Goal: Task Accomplishment & Management: Complete application form

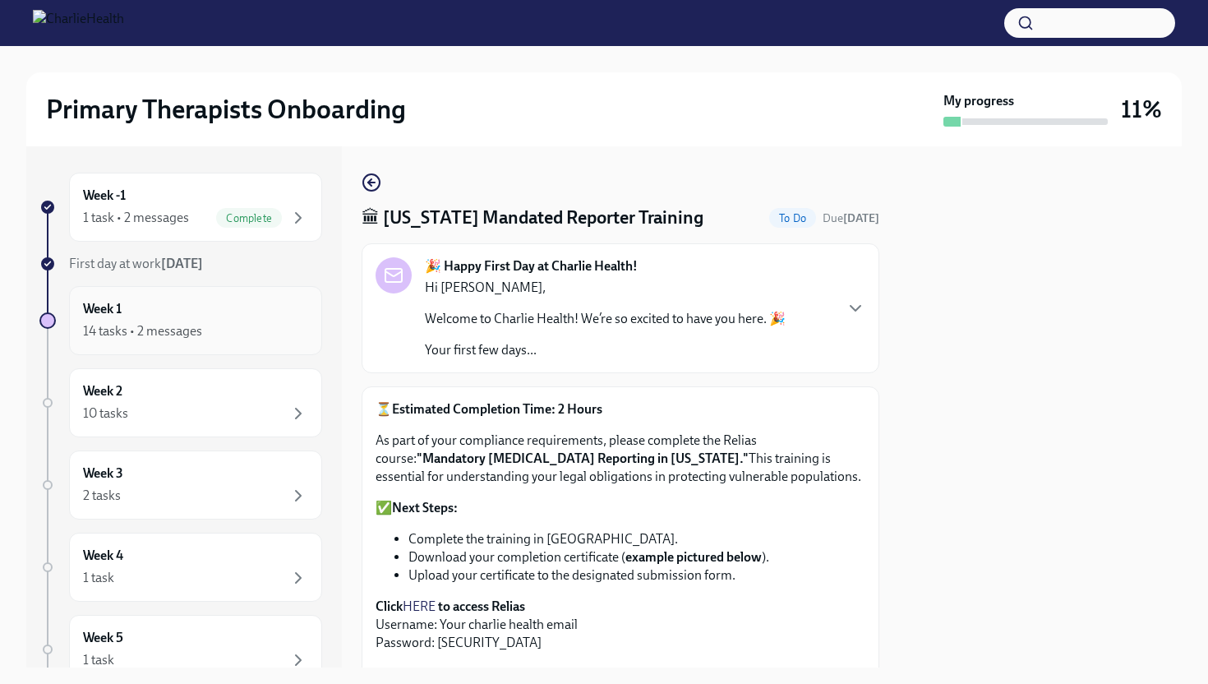
click at [167, 325] on div "14 tasks • 2 messages" at bounding box center [142, 331] width 119 height 18
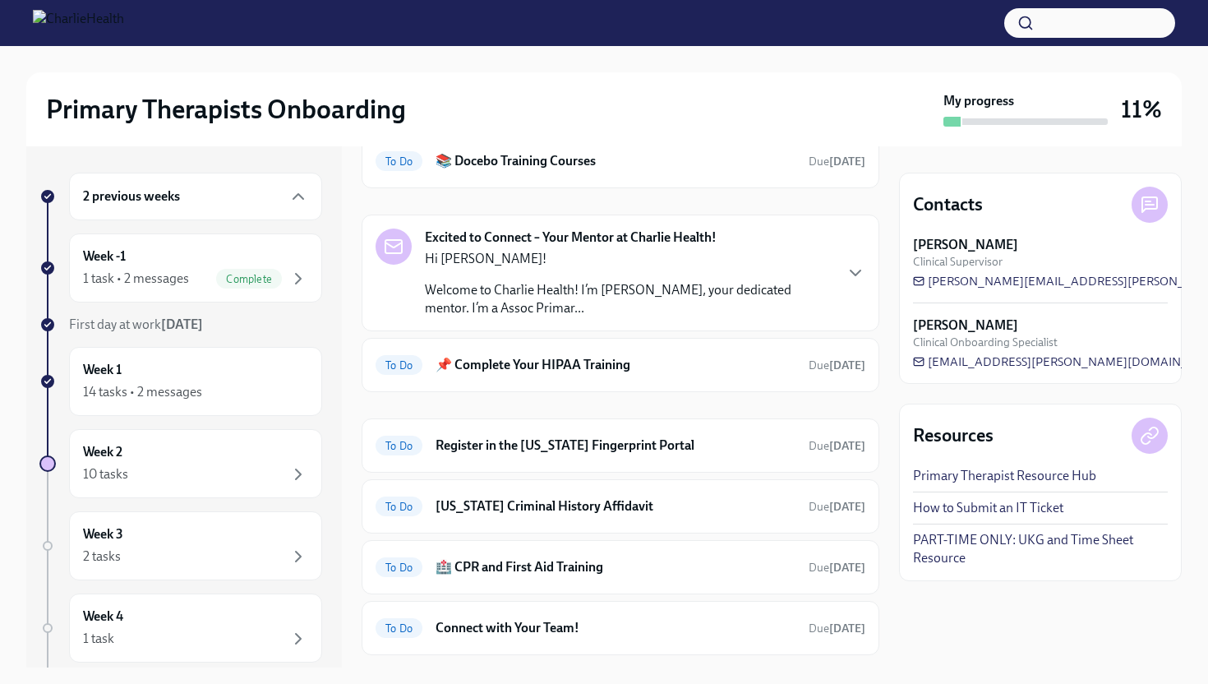
scroll to position [374, 0]
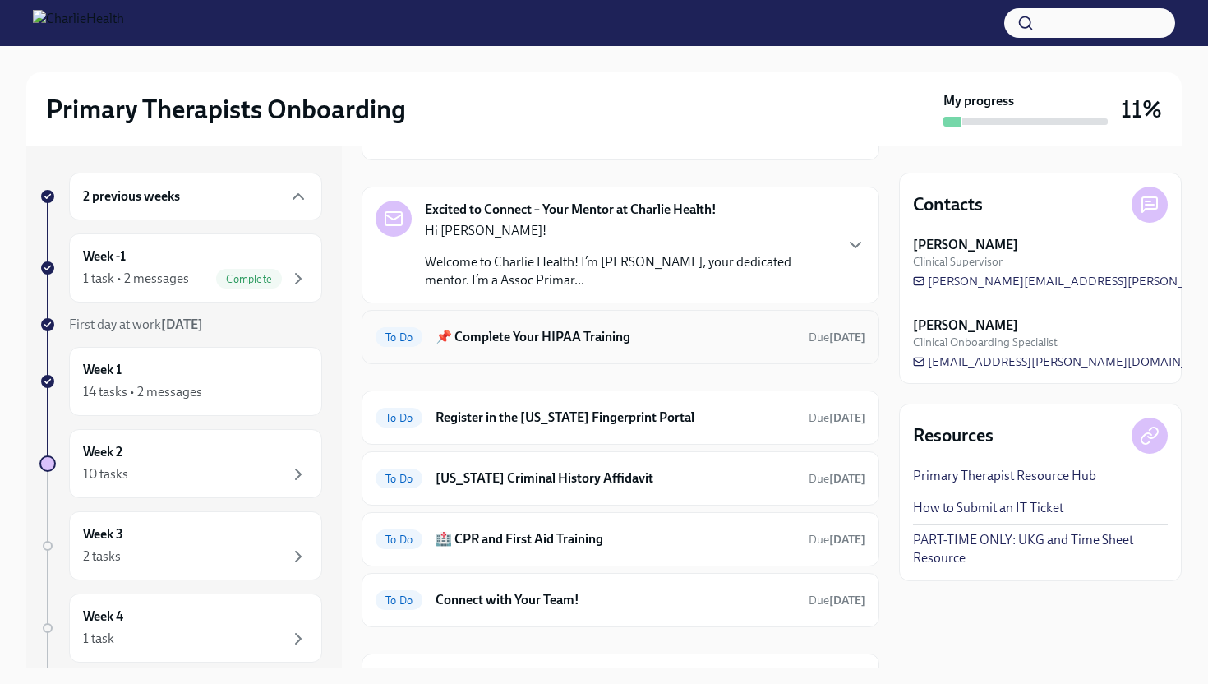
click at [473, 344] on h6 "📌 Complete Your HIPAA Training" at bounding box center [616, 337] width 360 height 18
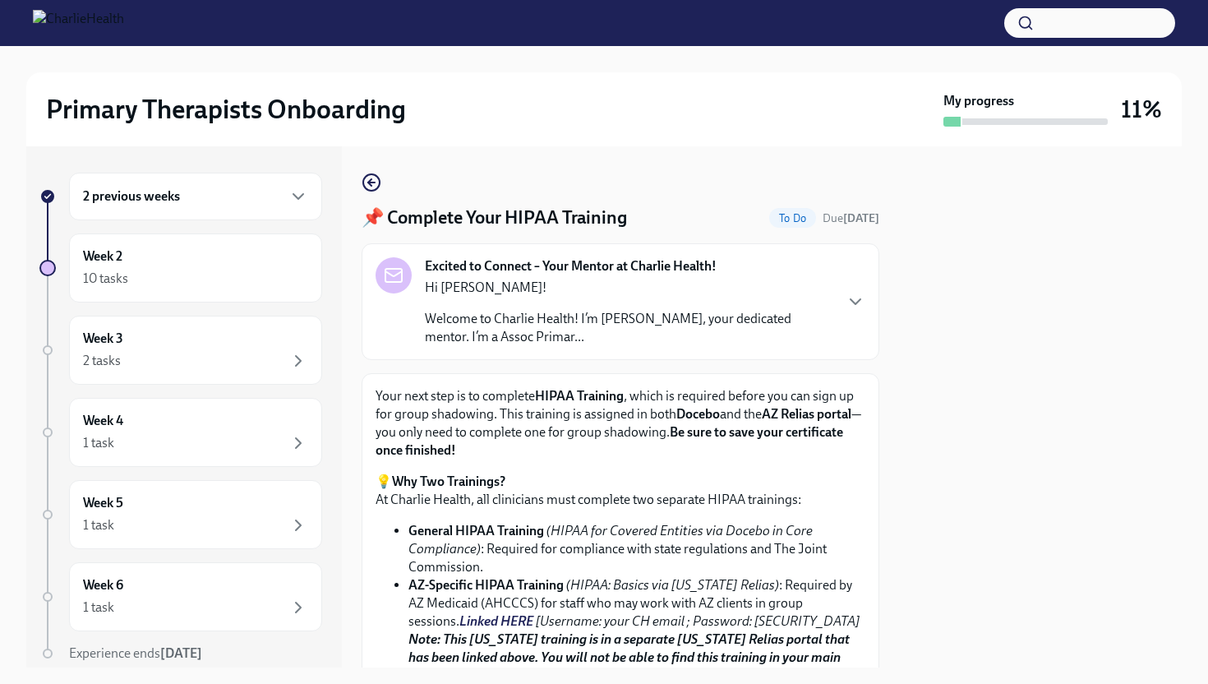
click at [950, 124] on div at bounding box center [952, 122] width 17 height 10
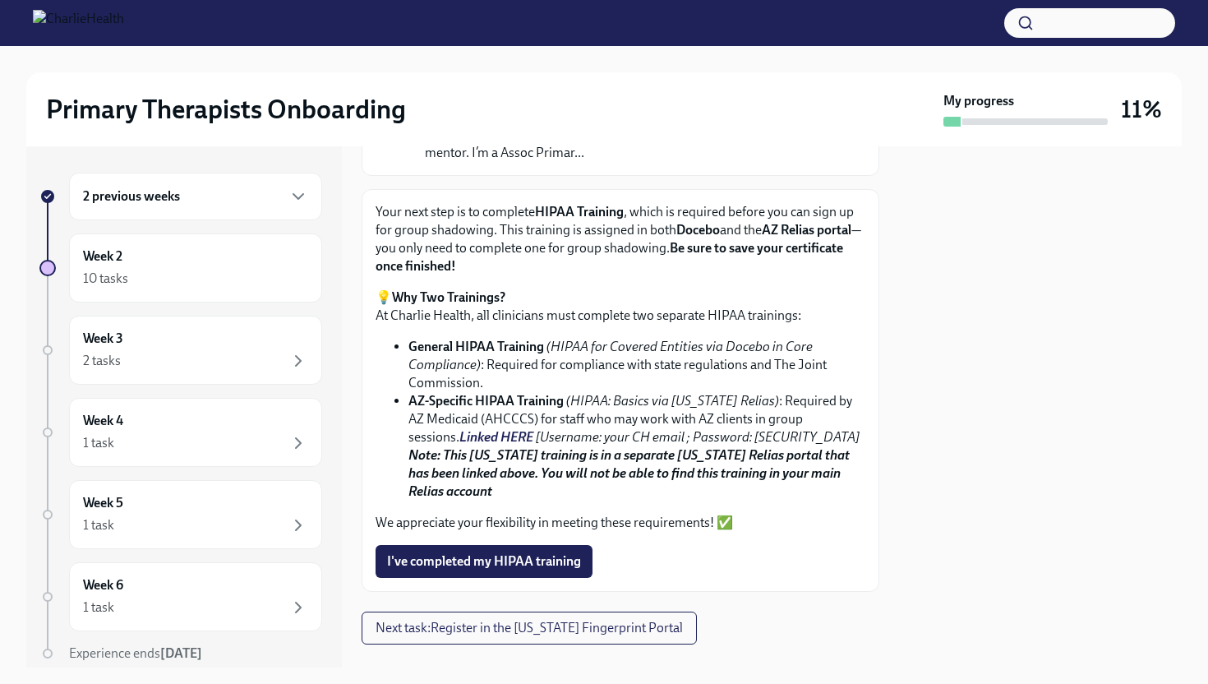
scroll to position [214, 0]
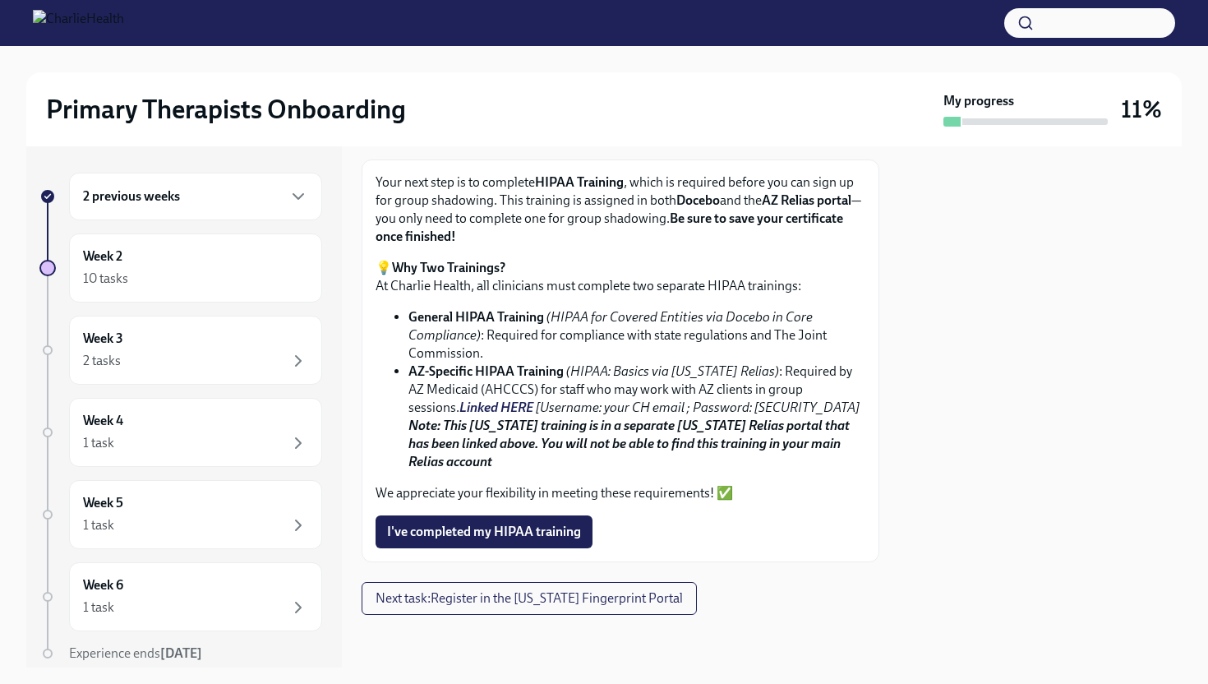
click at [497, 441] on strong "Note: This [US_STATE] training is in a separate [US_STATE] Relias portal that h…" at bounding box center [629, 444] width 441 height 52
click at [692, 204] on strong "Docebo" at bounding box center [699, 200] width 44 height 16
drag, startPoint x: 720, startPoint y: 201, endPoint x: 680, endPoint y: 196, distance: 40.7
click at [680, 196] on p "Your next step is to complete HIPAA Training , which is required before you can…" at bounding box center [621, 209] width 490 height 72
copy strong "Docebo"
